Goal: Navigation & Orientation: Understand site structure

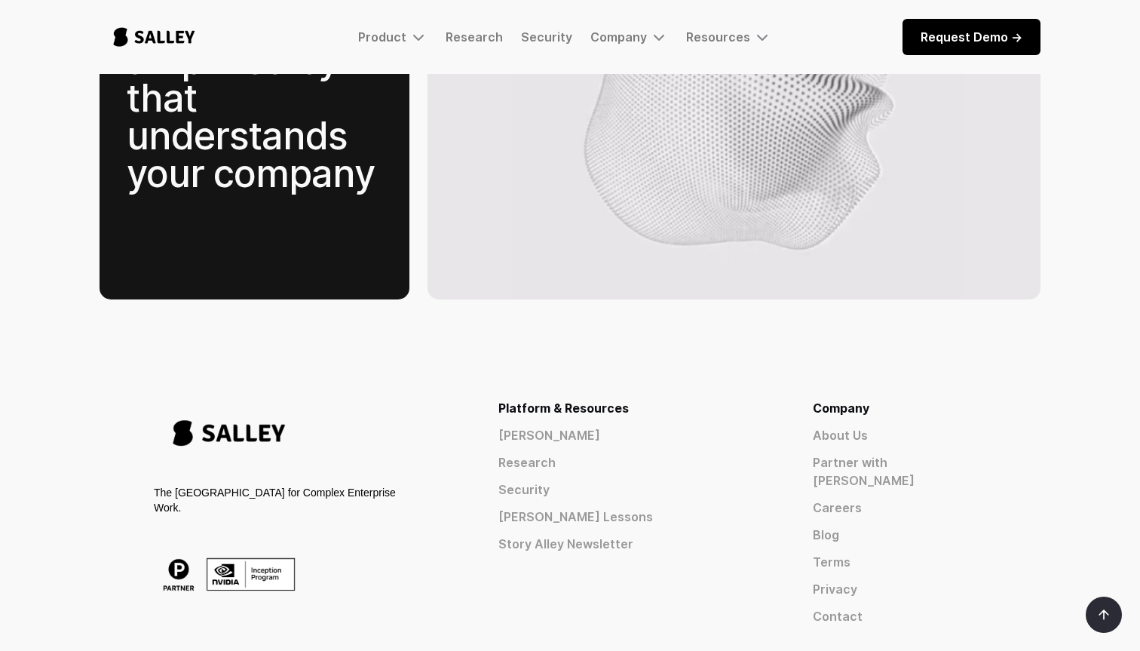
scroll to position [2269, 0]
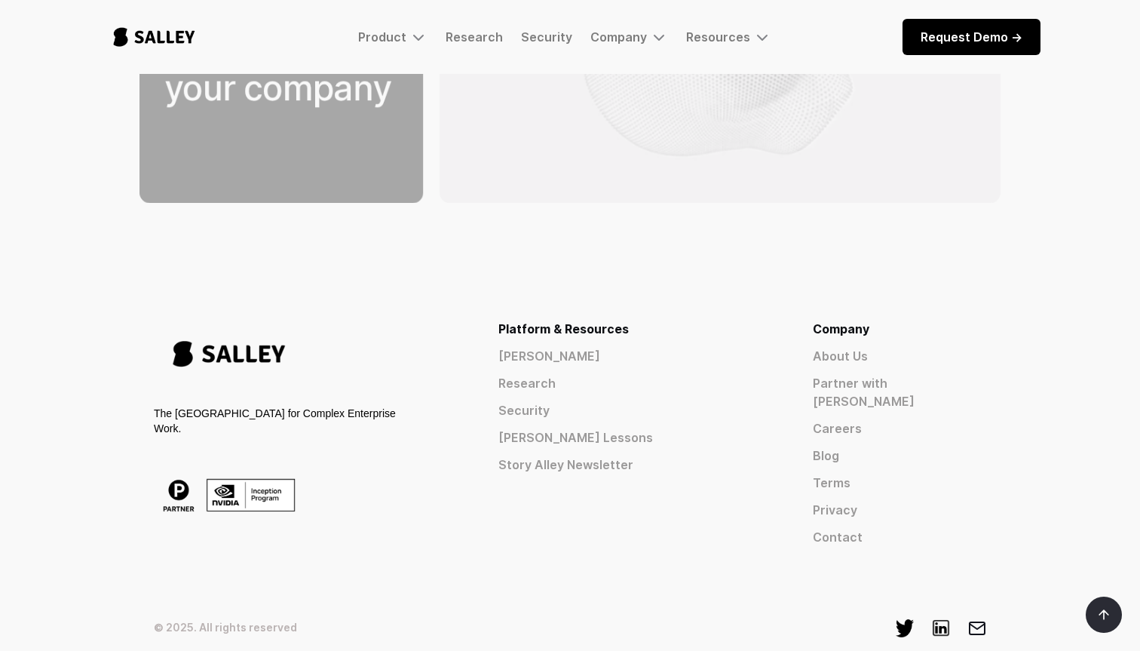
scroll to position [2391, 0]
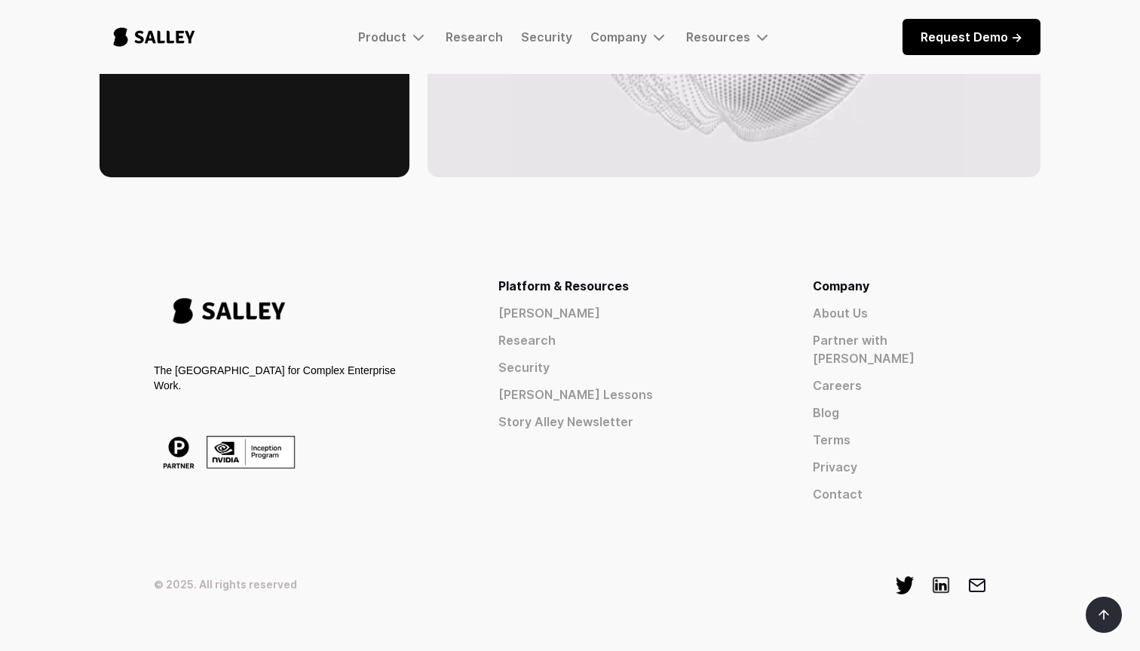
click at [384, 575] on div "© 2025. All rights reserved" at bounding box center [570, 585] width 832 height 20
click at [899, 304] on link "About Us" at bounding box center [899, 313] width 173 height 18
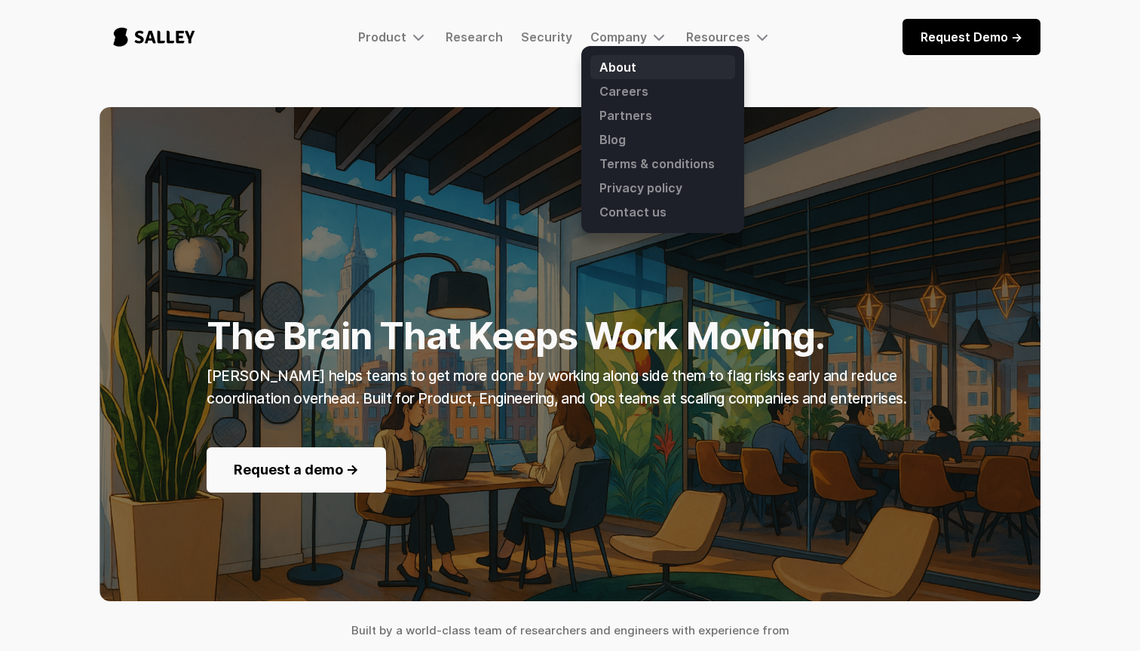
click at [633, 59] on link "About" at bounding box center [662, 67] width 145 height 24
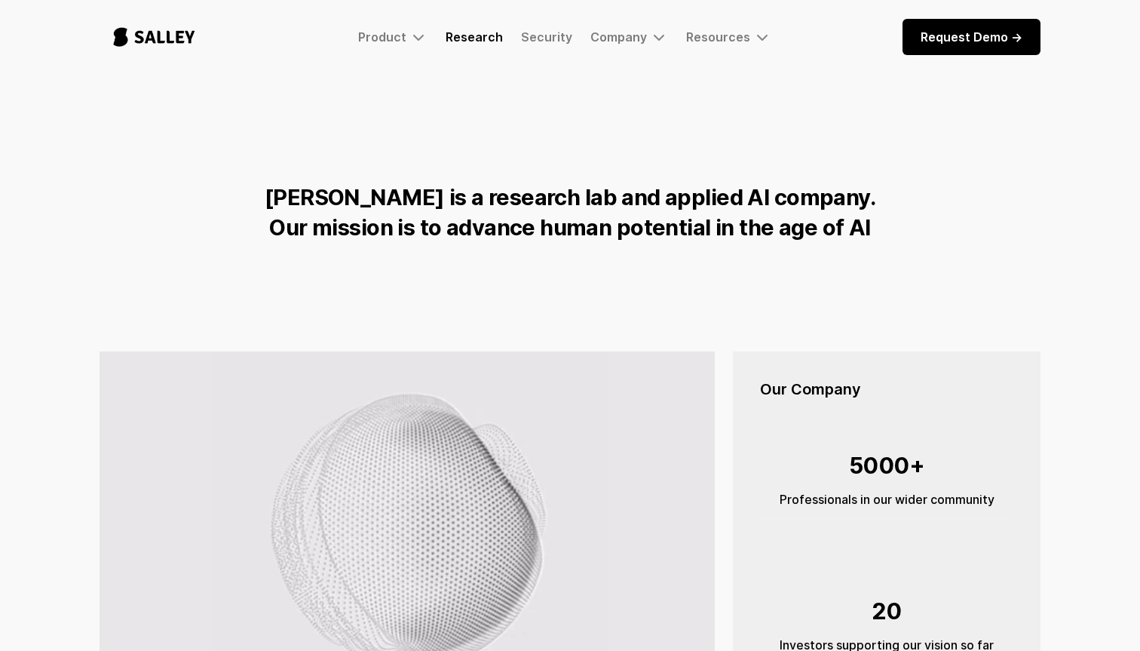
click at [467, 38] on link "Research" at bounding box center [474, 36] width 57 height 15
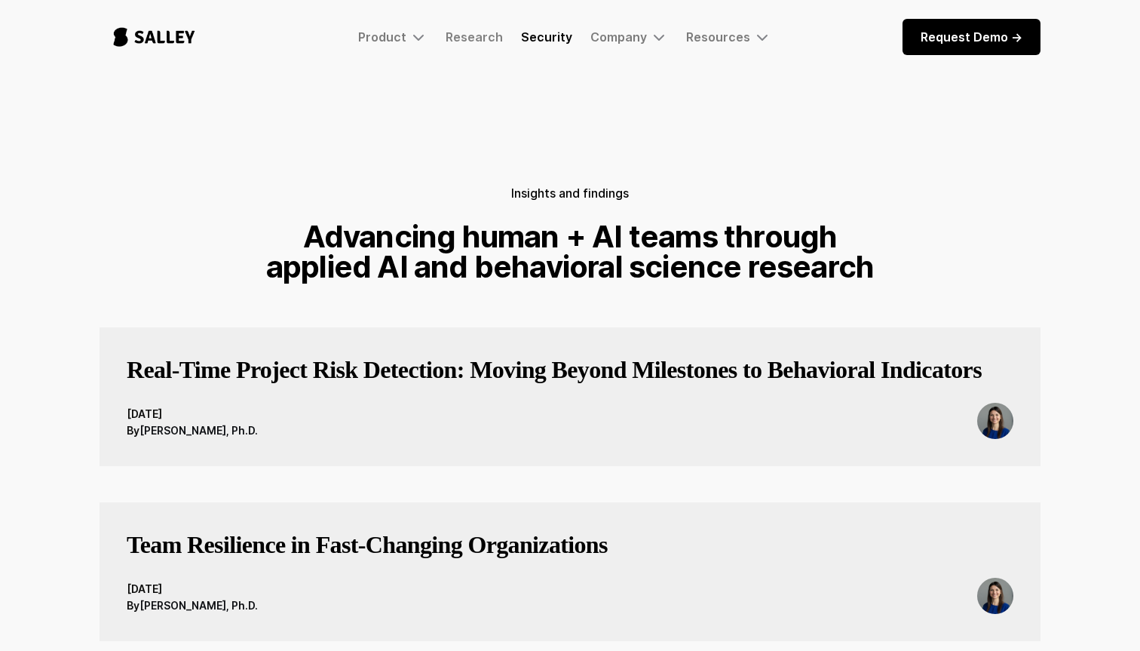
click at [537, 43] on link "Security" at bounding box center [546, 36] width 51 height 15
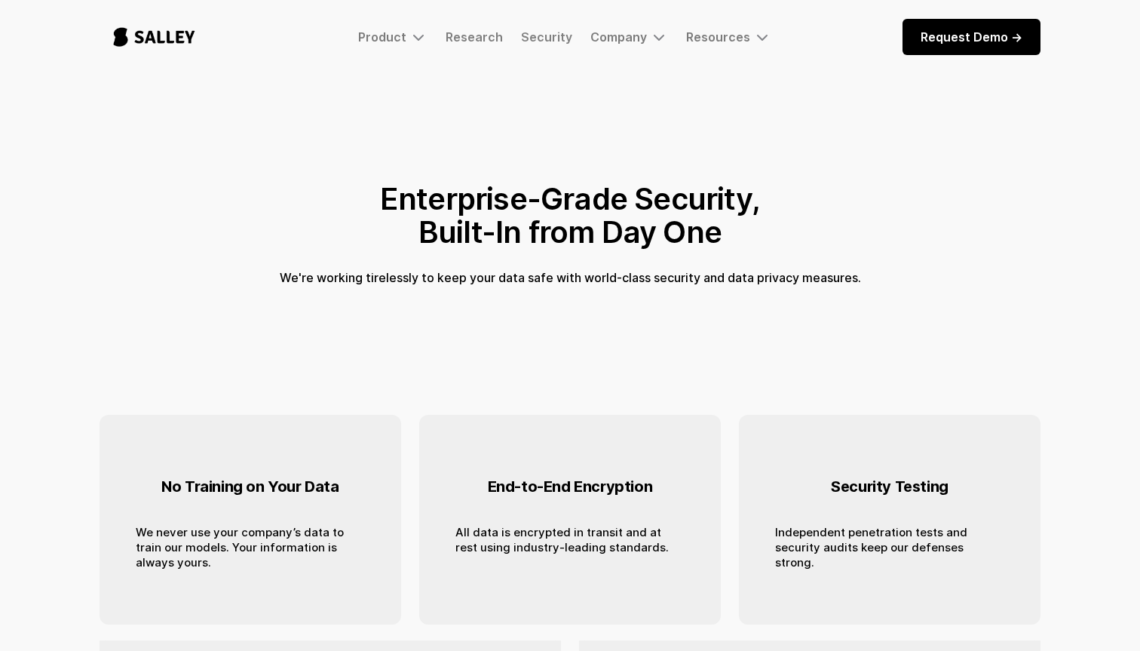
click at [598, 46] on div "Product Salley AI Early access to our human behavior-aware AI agent to empower …" at bounding box center [570, 37] width 941 height 50
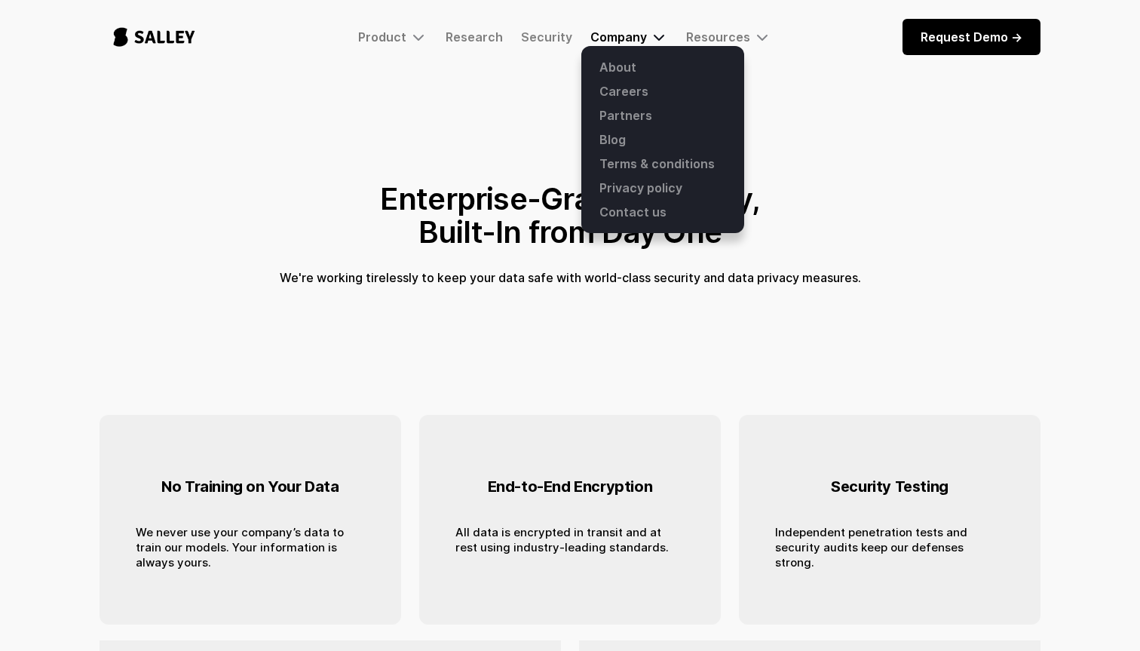
click at [605, 38] on div "Company" at bounding box center [618, 36] width 57 height 15
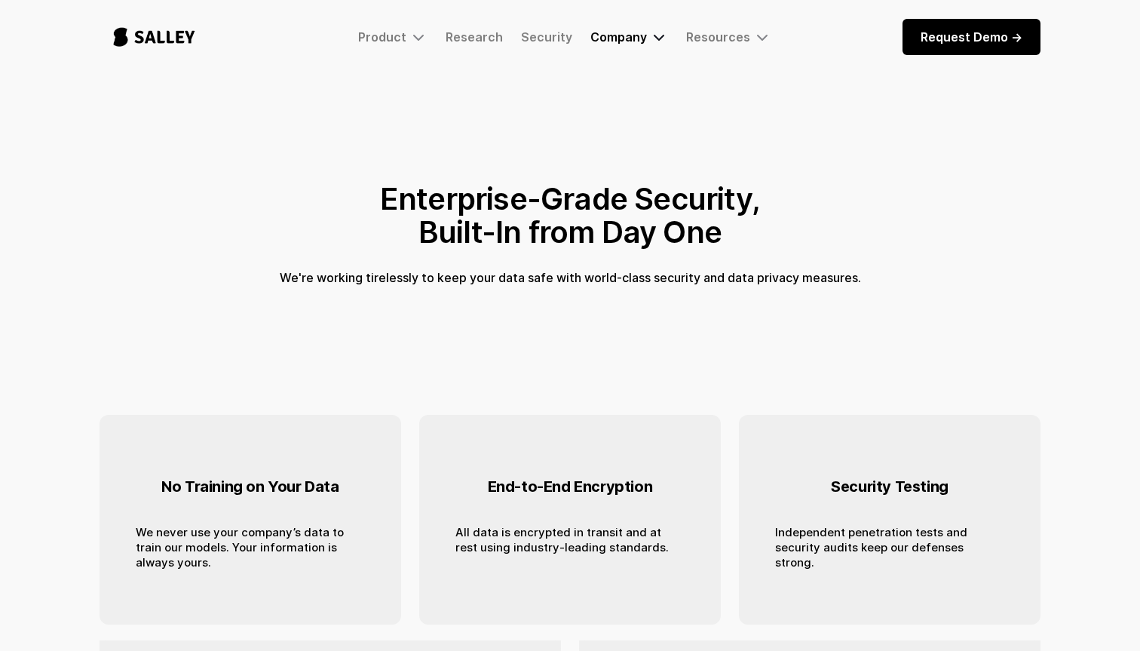
click at [605, 38] on div "Company" at bounding box center [618, 36] width 57 height 15
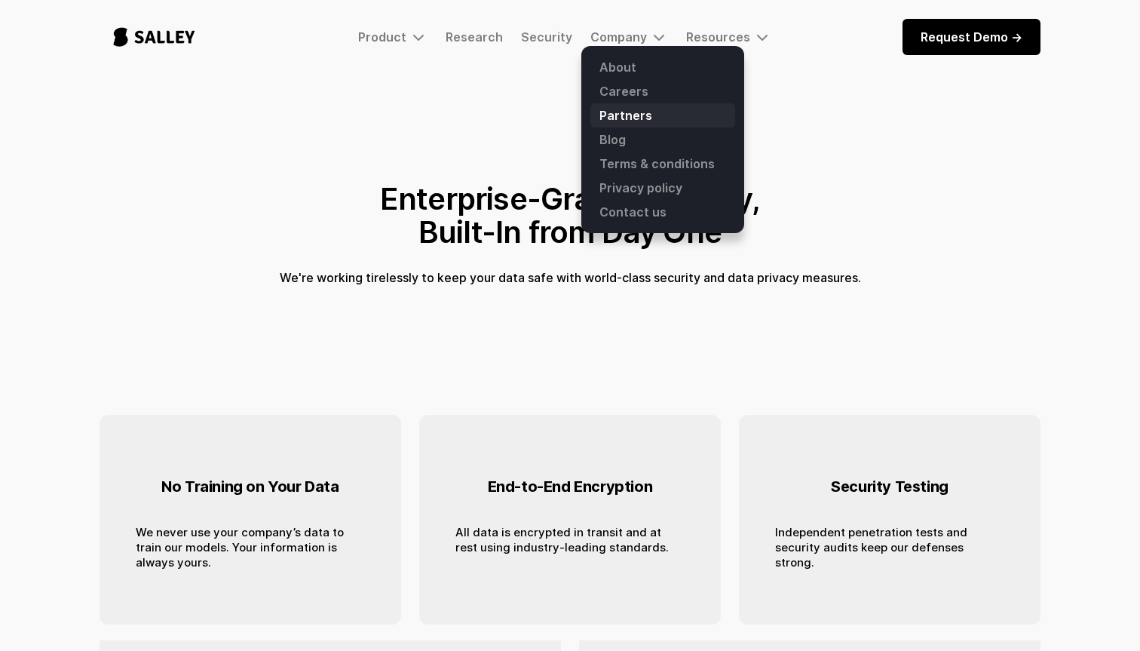
click at [624, 110] on link "Partners" at bounding box center [662, 115] width 145 height 24
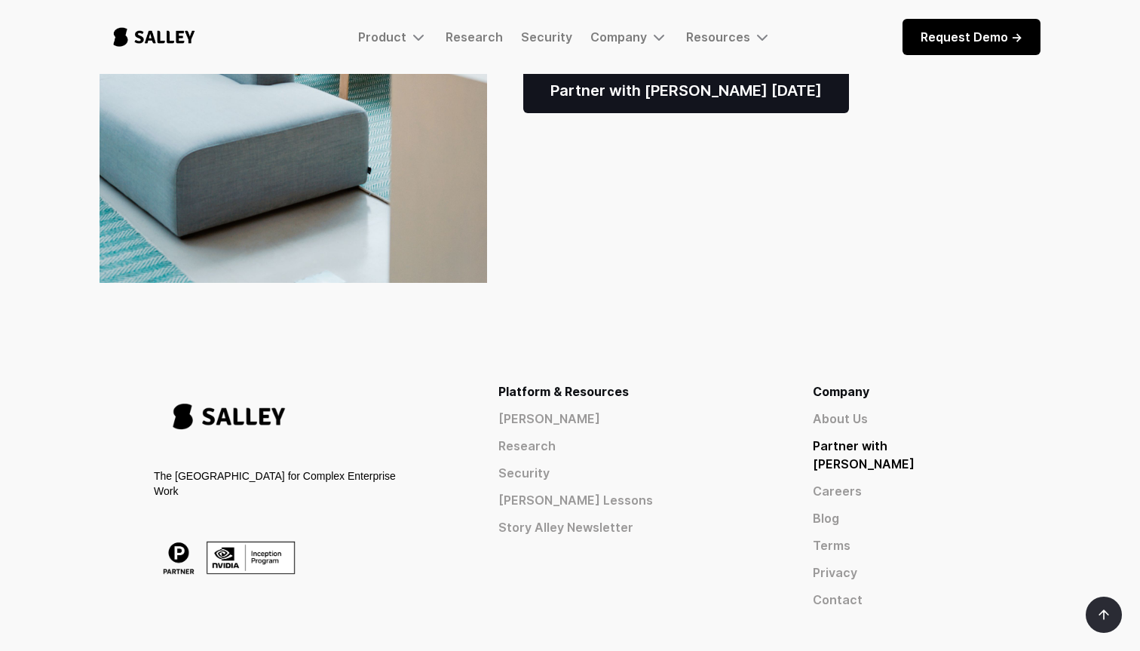
scroll to position [542, 0]
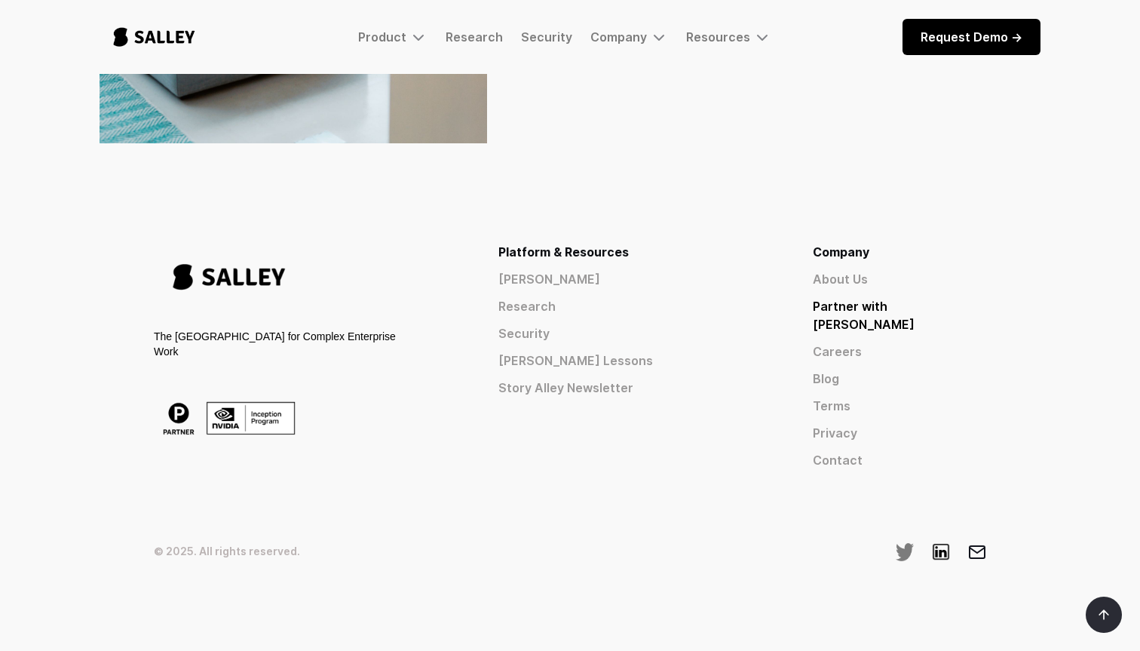
click at [906, 543] on img at bounding box center [905, 552] width 18 height 18
